Goal: Use online tool/utility: Utilize a website feature to perform a specific function

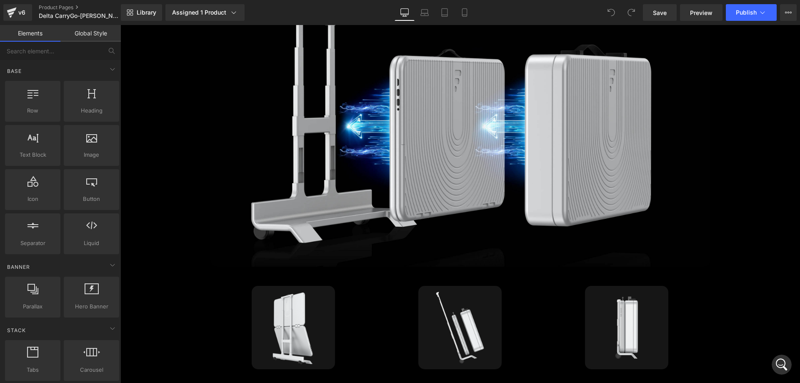
scroll to position [1916, 0]
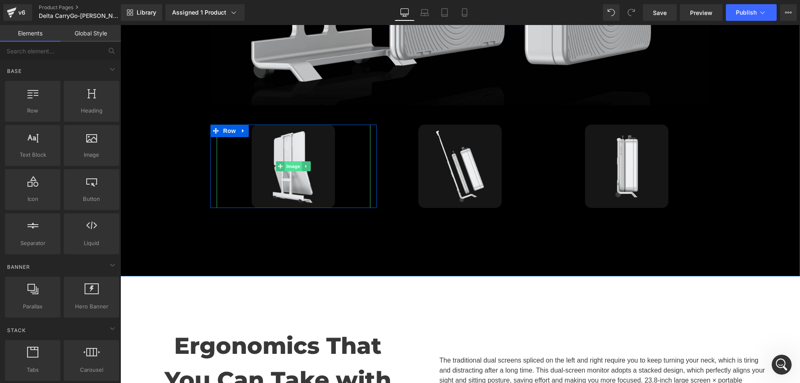
click at [296, 161] on span "Image" at bounding box center [293, 166] width 17 height 10
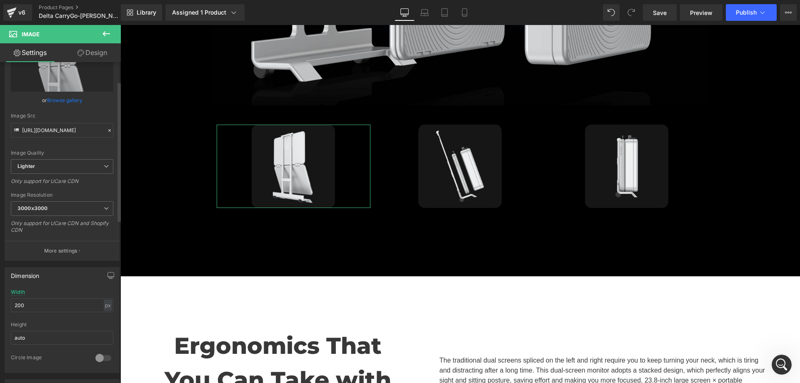
scroll to position [44, 0]
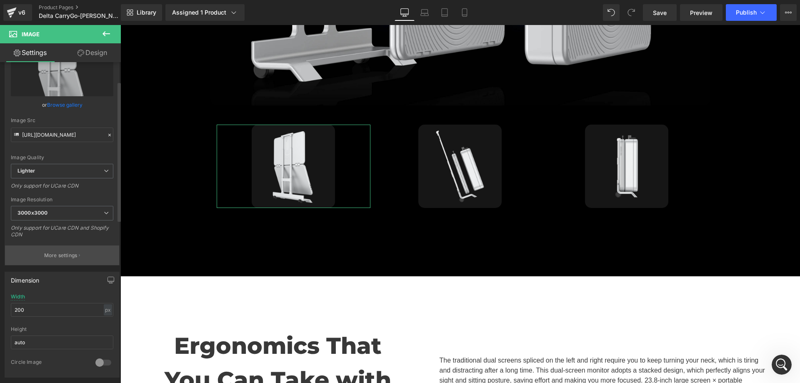
click at [60, 256] on p "More settings" at bounding box center [60, 255] width 33 height 7
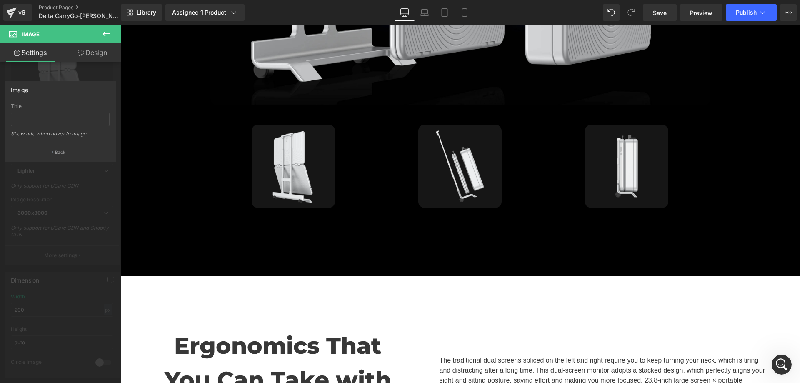
click at [71, 229] on div at bounding box center [60, 206] width 121 height 362
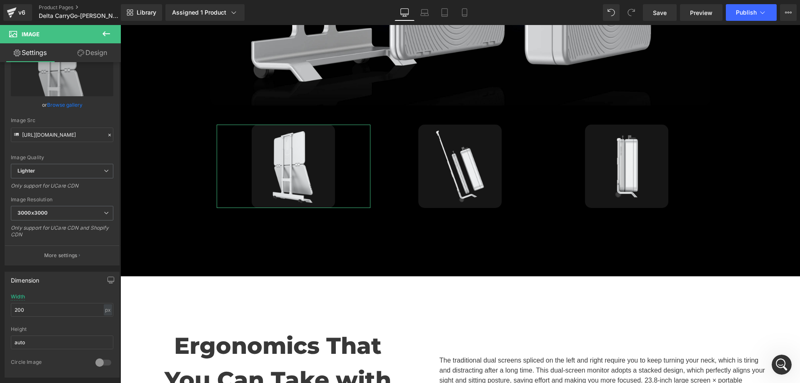
click at [84, 44] on link "Design" at bounding box center [92, 52] width 60 height 19
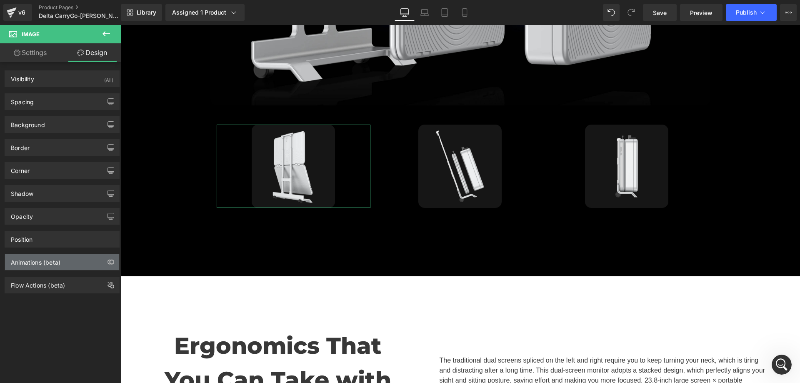
click at [44, 261] on div "Animations (beta)" at bounding box center [36, 260] width 50 height 12
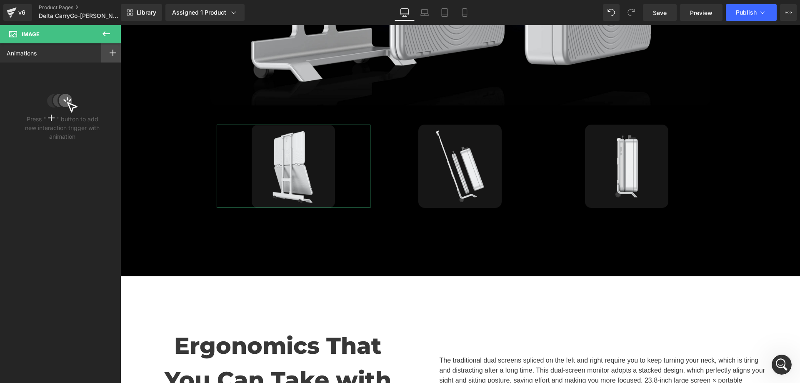
click at [115, 47] on div at bounding box center [112, 52] width 23 height 19
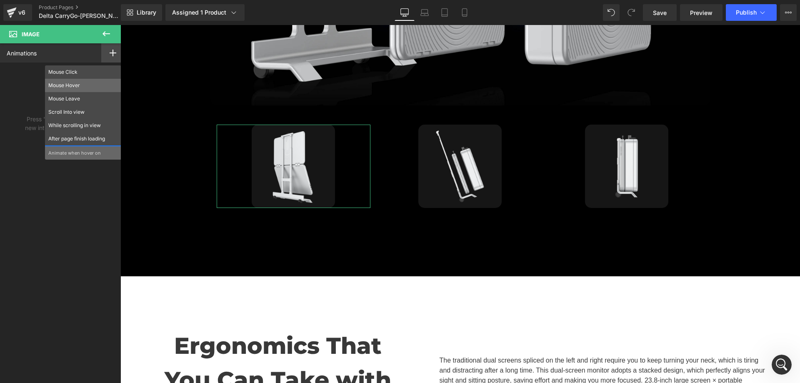
click at [91, 84] on p "Mouse Hover" at bounding box center [83, 85] width 70 height 7
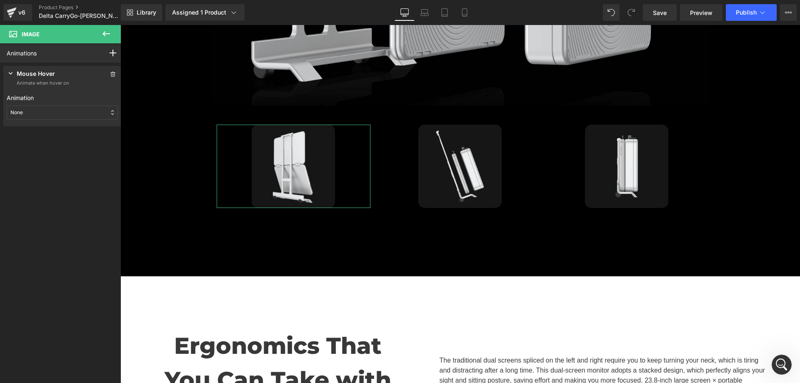
click at [65, 110] on div "None" at bounding box center [62, 112] width 111 height 14
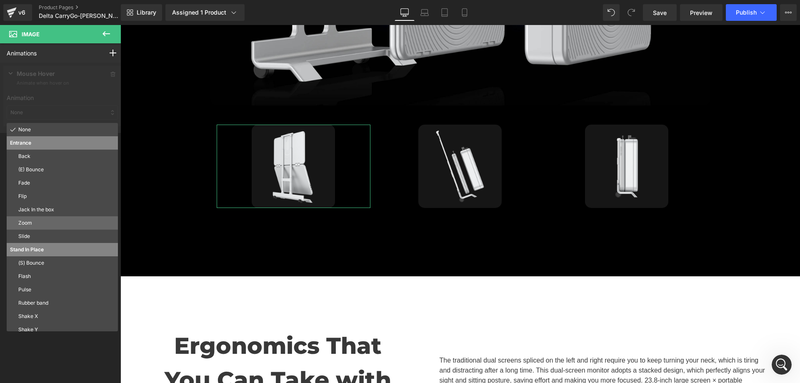
click at [45, 220] on p "Zoom" at bounding box center [66, 222] width 96 height 7
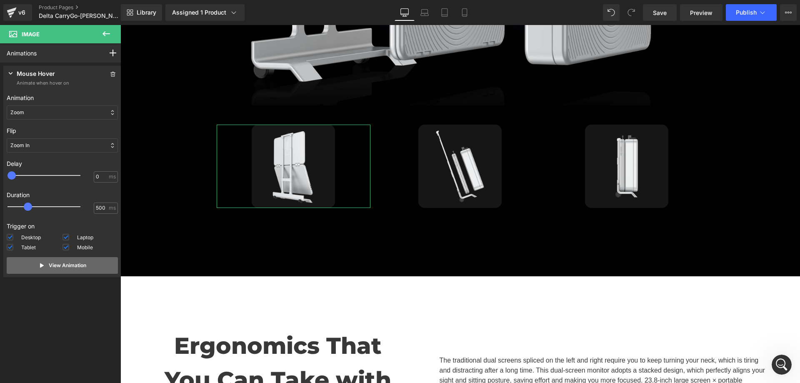
click at [57, 267] on p "View Animation" at bounding box center [67, 265] width 37 height 7
click at [62, 143] on div "Zoom In" at bounding box center [62, 145] width 111 height 14
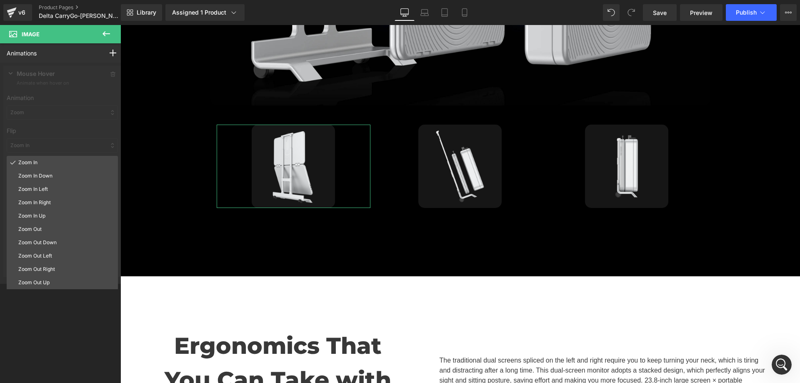
click at [50, 304] on div "Zoom In Zoom In Down Zoom In Left Zoom In Right Zoom In Up Zoom Out Zoom Out Do…" at bounding box center [62, 260] width 111 height 208
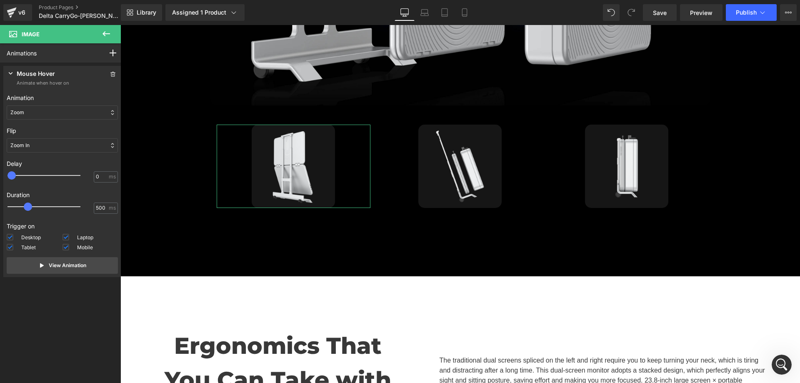
click at [53, 106] on div "Zoom" at bounding box center [62, 112] width 111 height 14
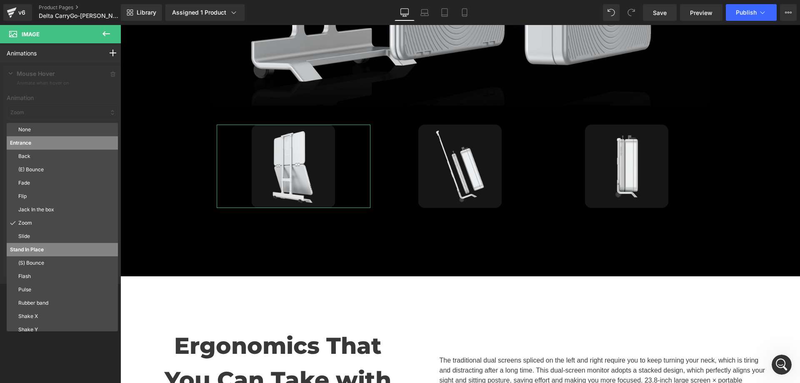
click at [53, 106] on div at bounding box center [62, 172] width 125 height 221
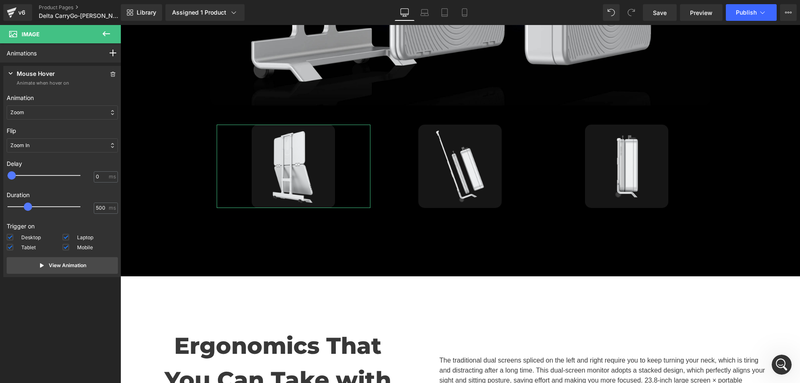
click at [30, 108] on div "Zoom" at bounding box center [62, 112] width 111 height 14
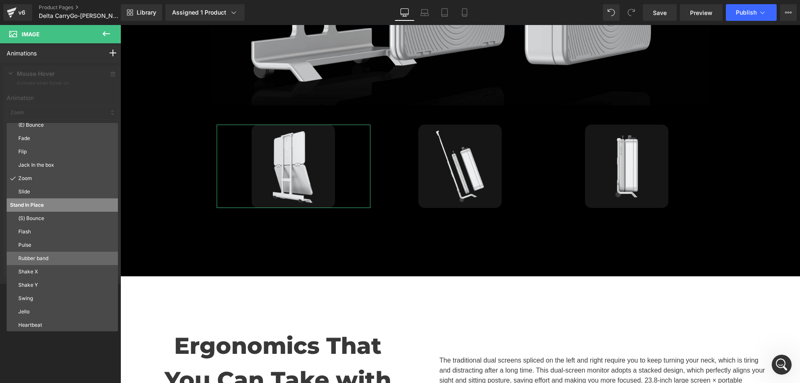
scroll to position [45, 0]
drag, startPoint x: 68, startPoint y: 355, endPoint x: 68, endPoint y: 177, distance: 178.3
click at [68, 350] on div "Animations Mouse Click Mouse Hover Mouse Leave Scroll Into view While scrolling…" at bounding box center [62, 205] width 125 height 325
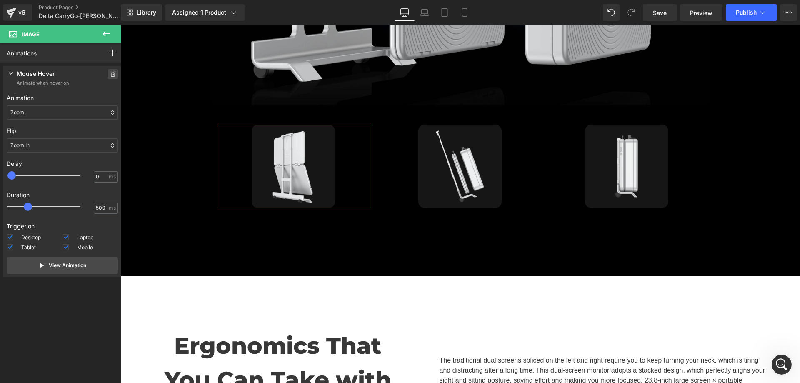
click at [110, 72] on icon at bounding box center [112, 74] width 5 height 5
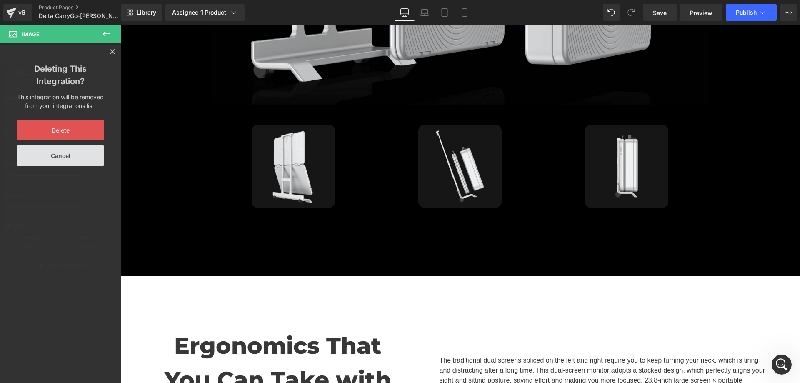
click at [79, 130] on button "Delete" at bounding box center [60, 130] width 87 height 20
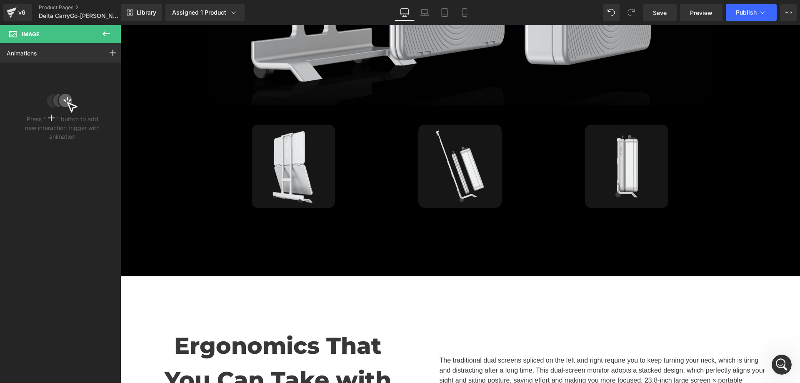
click at [108, 35] on icon at bounding box center [106, 34] width 10 height 10
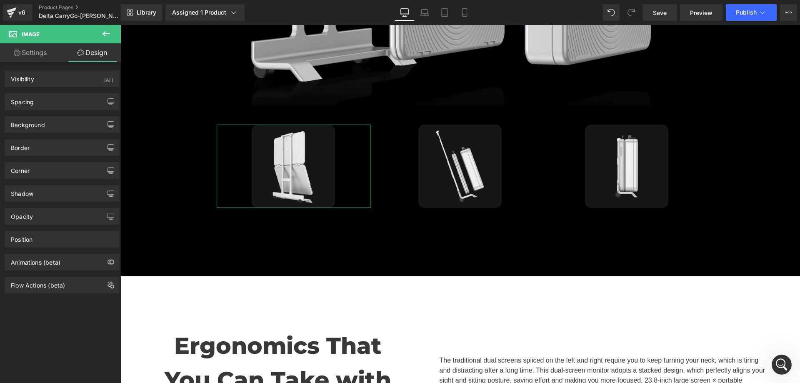
drag, startPoint x: 50, startPoint y: 238, endPoint x: 58, endPoint y: 270, distance: 32.6
click at [58, 270] on div "Visibility (All) 0|0|0|0 1 Show on Desktop 1 Show on Laptop 1 Show on Tablet 1 …" at bounding box center [62, 177] width 125 height 231
click at [63, 265] on div "Animations (beta)" at bounding box center [62, 262] width 114 height 16
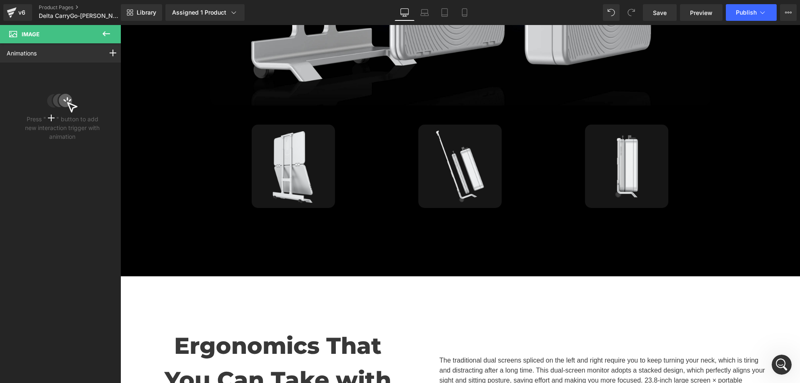
click at [109, 32] on icon at bounding box center [106, 34] width 10 height 10
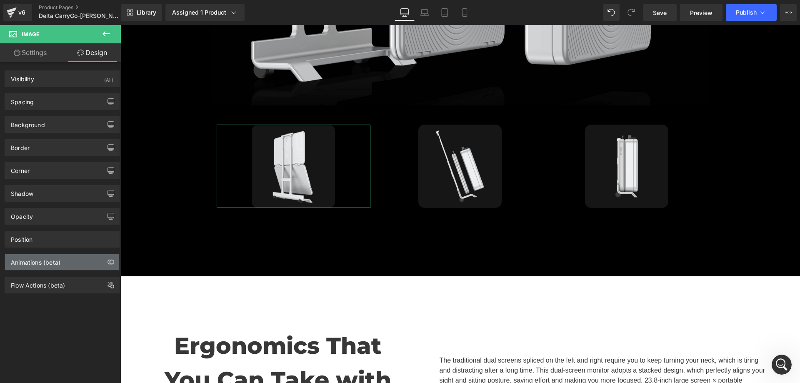
click at [42, 265] on div "Animations (beta)" at bounding box center [36, 260] width 50 height 12
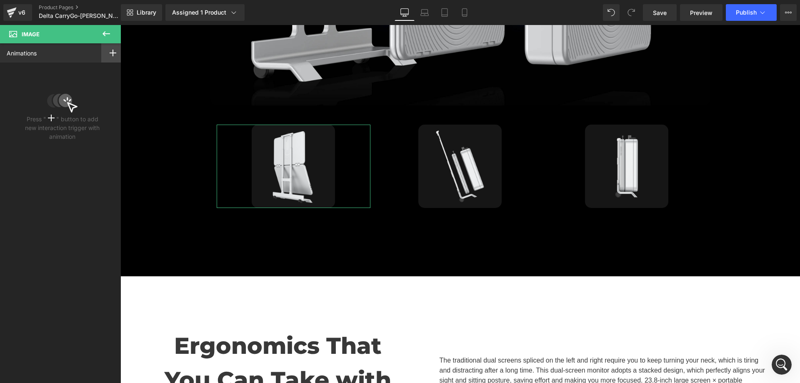
click at [110, 54] on icon at bounding box center [113, 53] width 7 height 7
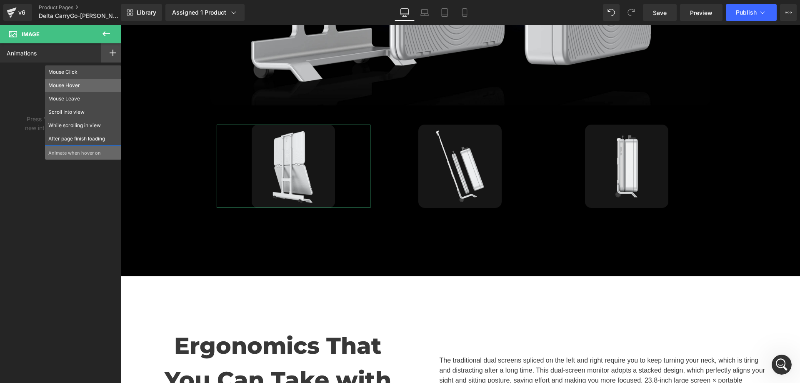
click at [74, 83] on p "Mouse Hover" at bounding box center [83, 85] width 70 height 7
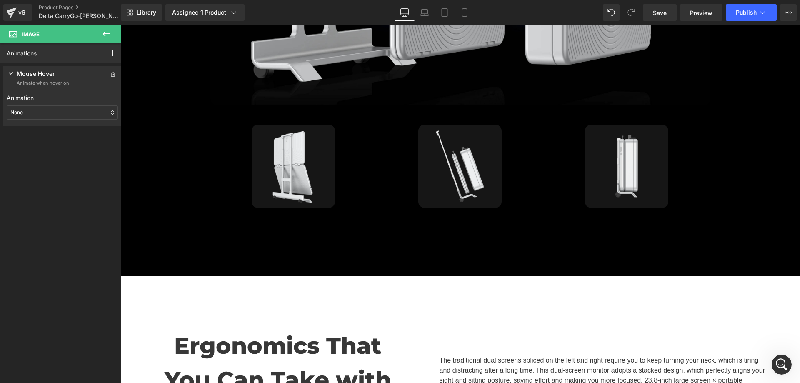
click at [59, 113] on div "None" at bounding box center [62, 112] width 111 height 14
